Goal: Navigation & Orientation: Find specific page/section

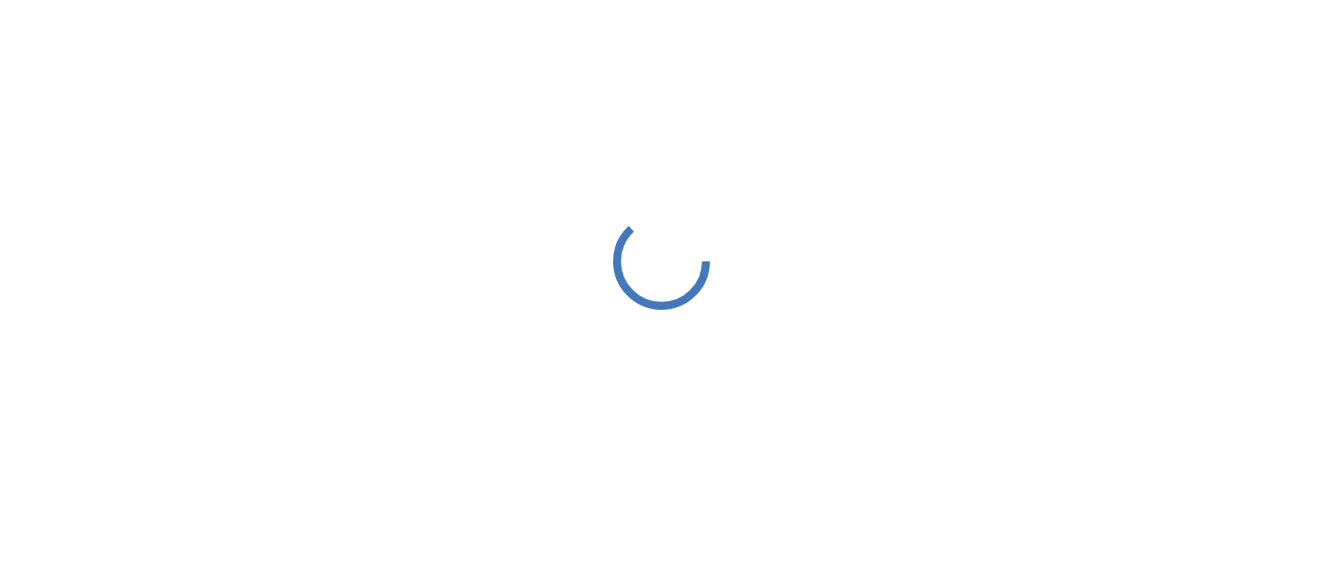
click at [651, 320] on div at bounding box center [661, 261] width 1323 height 522
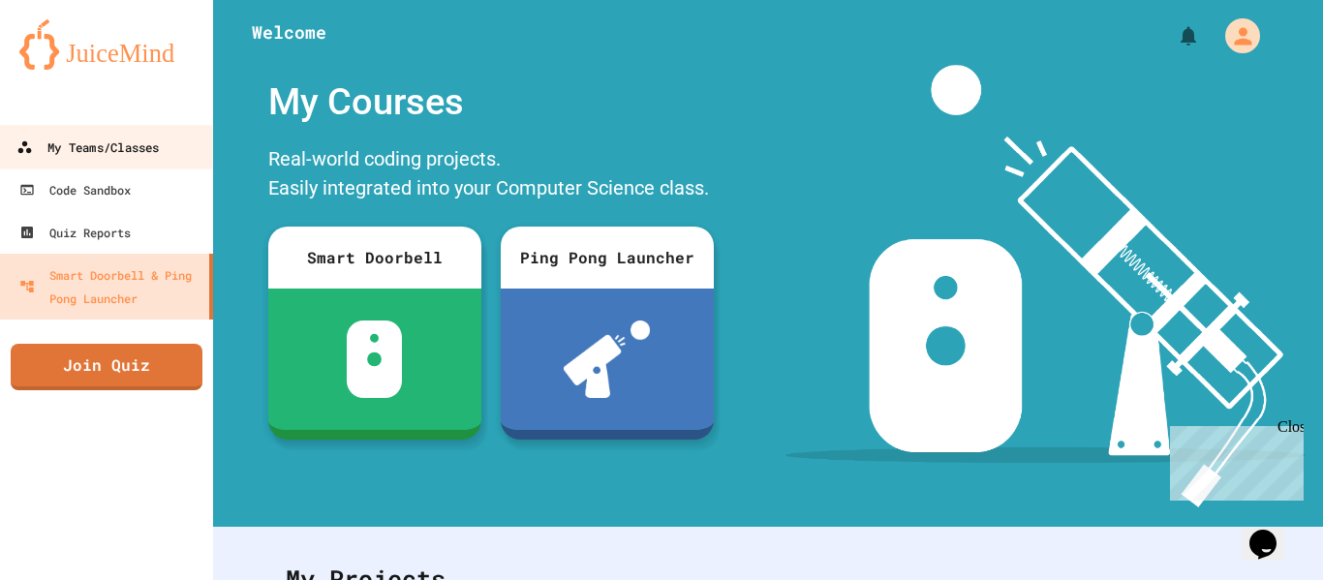
click at [76, 150] on div "My Teams/Classes" at bounding box center [87, 148] width 142 height 24
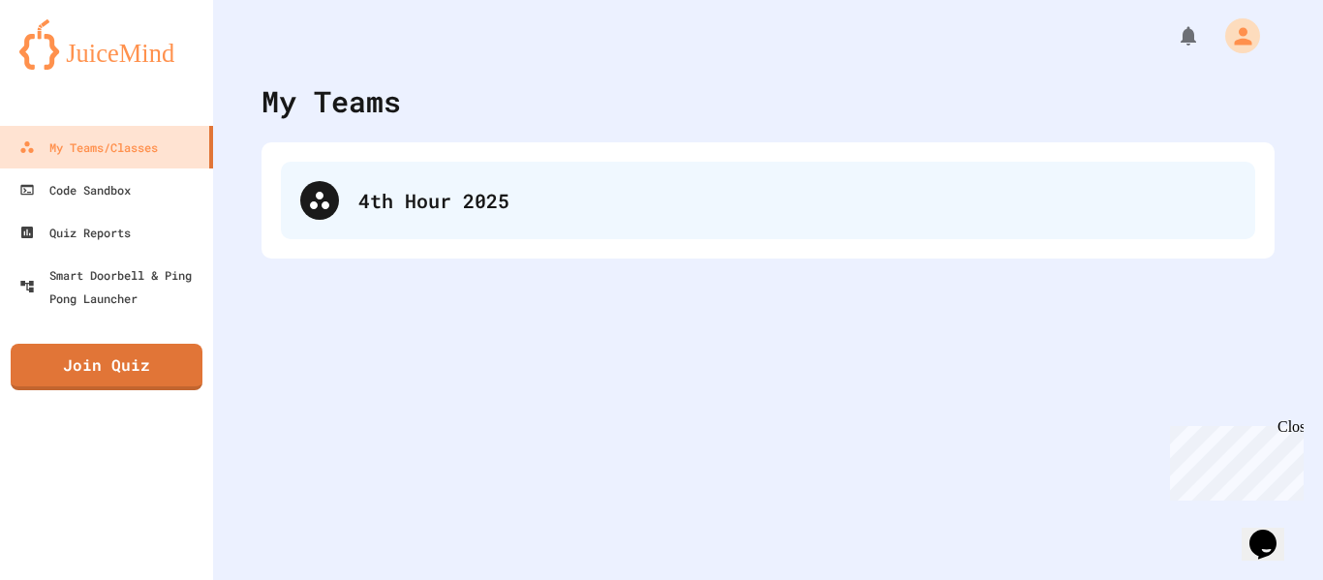
click at [386, 171] on div "4th Hour 2025" at bounding box center [768, 200] width 974 height 77
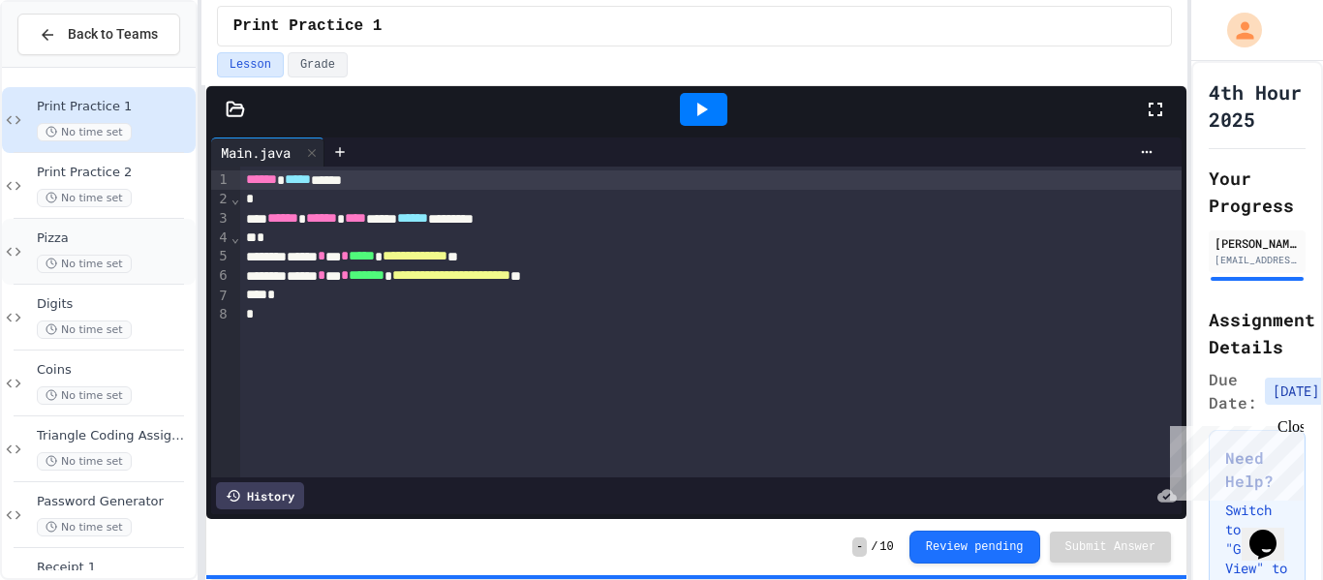
scroll to position [253, 0]
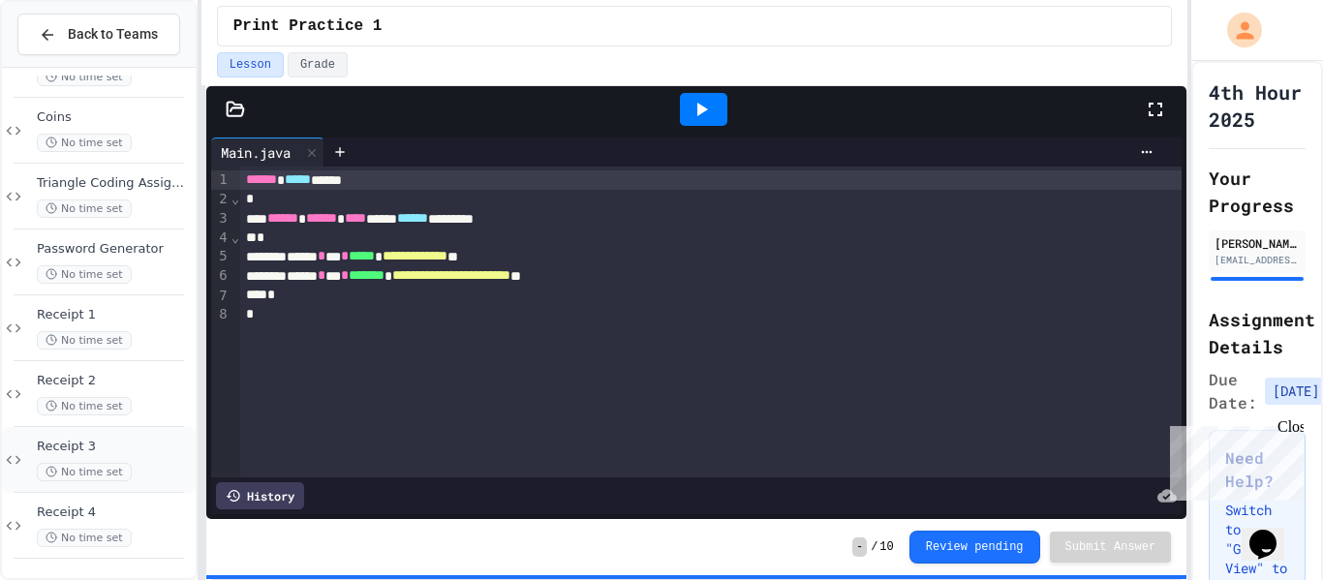
click at [148, 474] on div "No time set" at bounding box center [114, 472] width 155 height 18
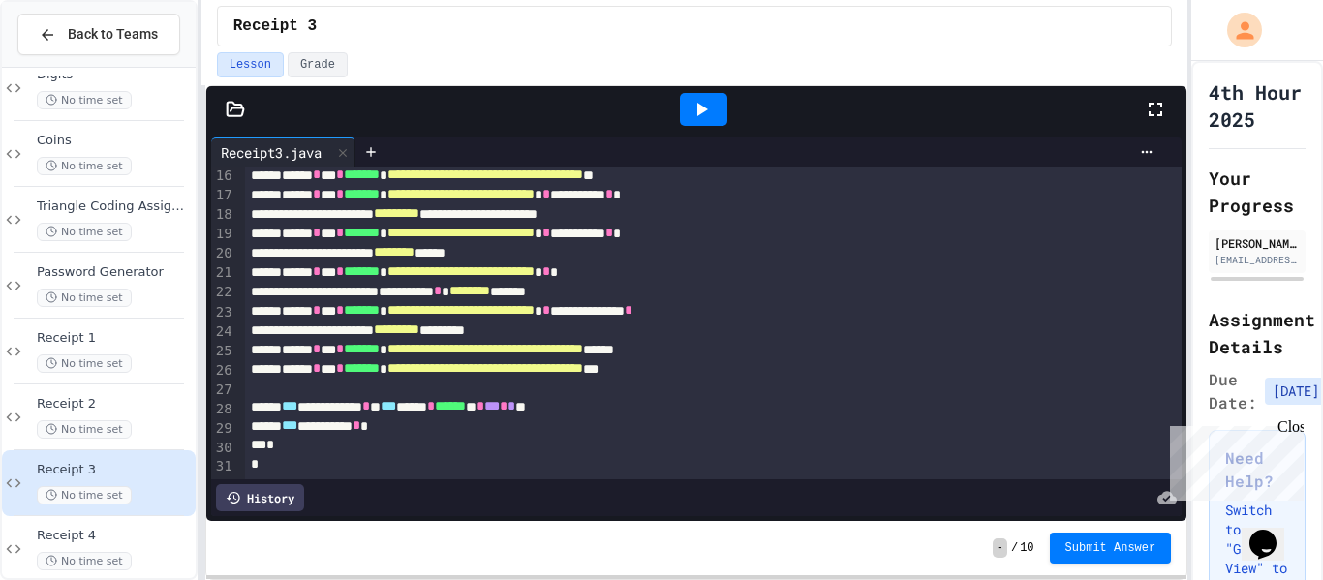
scroll to position [295, 0]
